Goal: Information Seeking & Learning: Learn about a topic

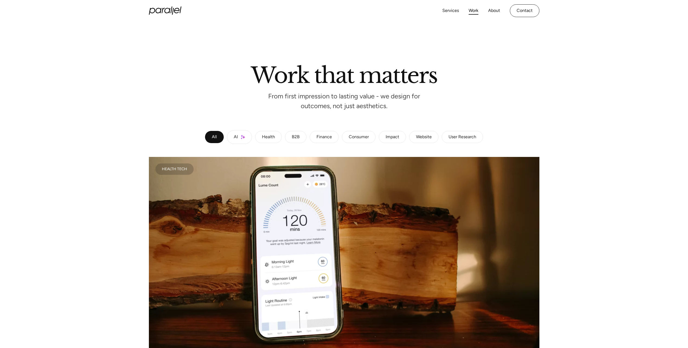
click at [271, 139] on div "Health" at bounding box center [268, 137] width 13 height 3
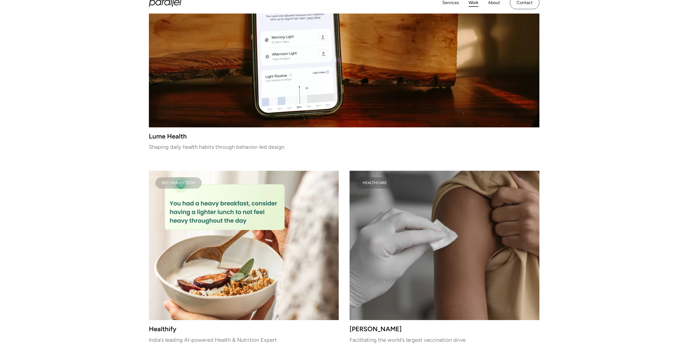
scroll to position [217, 0]
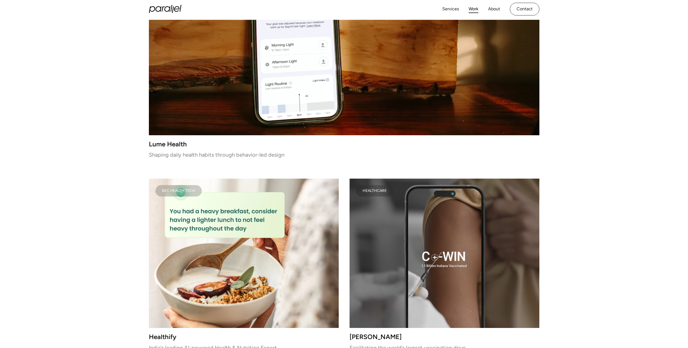
click at [168, 144] on h3 "Lume Health" at bounding box center [344, 144] width 390 height 5
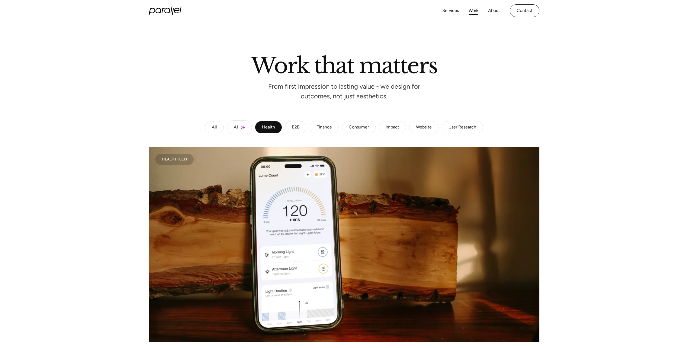
scroll to position [0, 0]
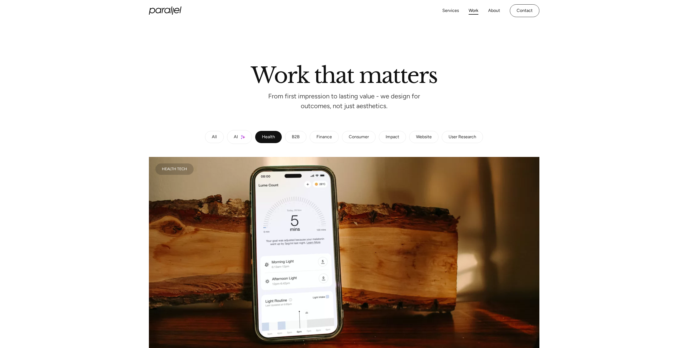
click at [268, 138] on div "Health" at bounding box center [268, 137] width 13 height 3
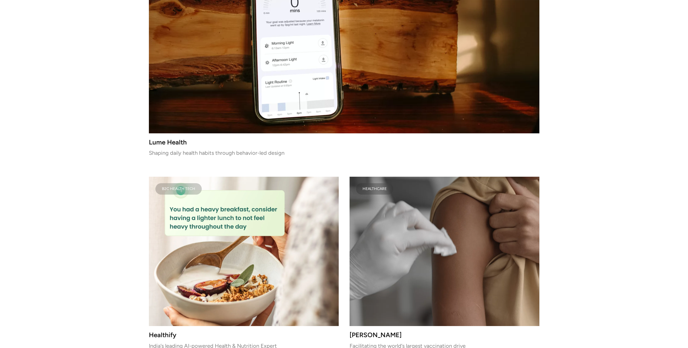
scroll to position [353, 0]
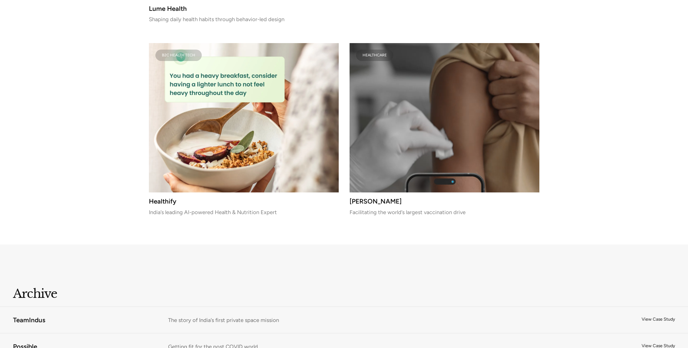
click at [363, 201] on h3 "CoWin" at bounding box center [445, 201] width 190 height 5
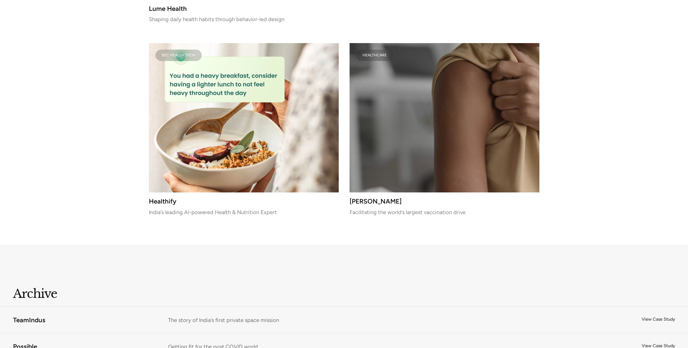
click at [166, 200] on h3 "Healthify" at bounding box center [244, 201] width 190 height 5
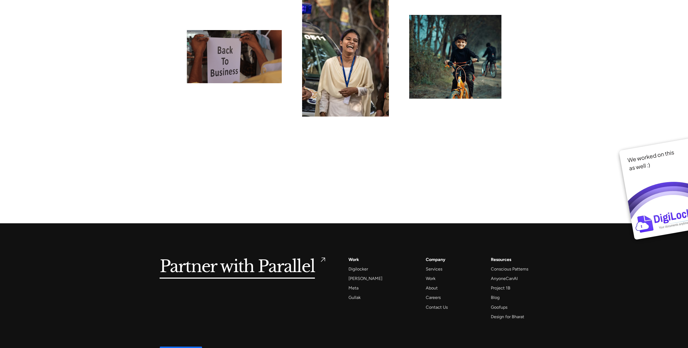
scroll to position [4176, 0]
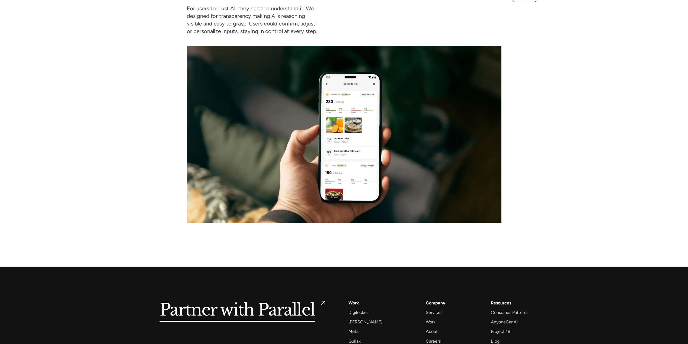
scroll to position [2441, 0]
